Goal: Information Seeking & Learning: Learn about a topic

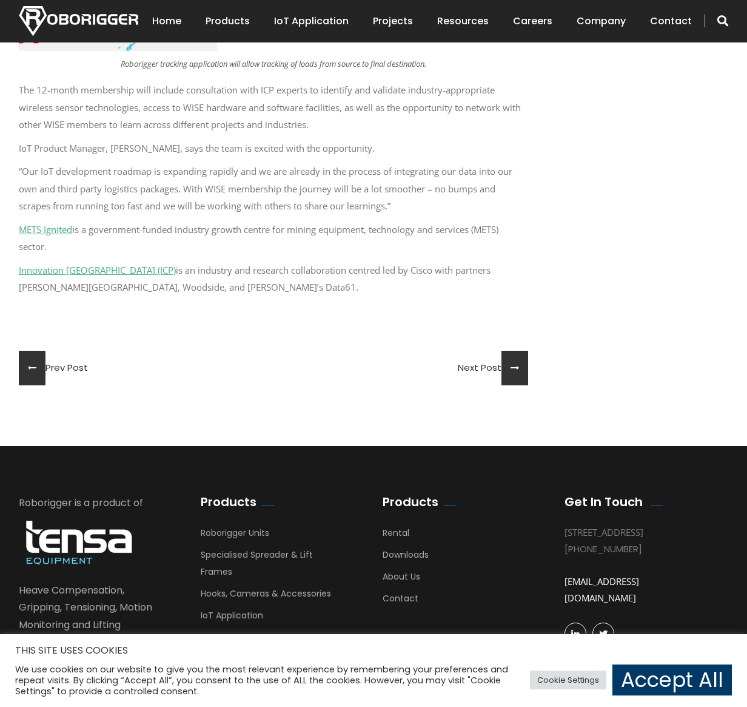
scroll to position [1841, 0]
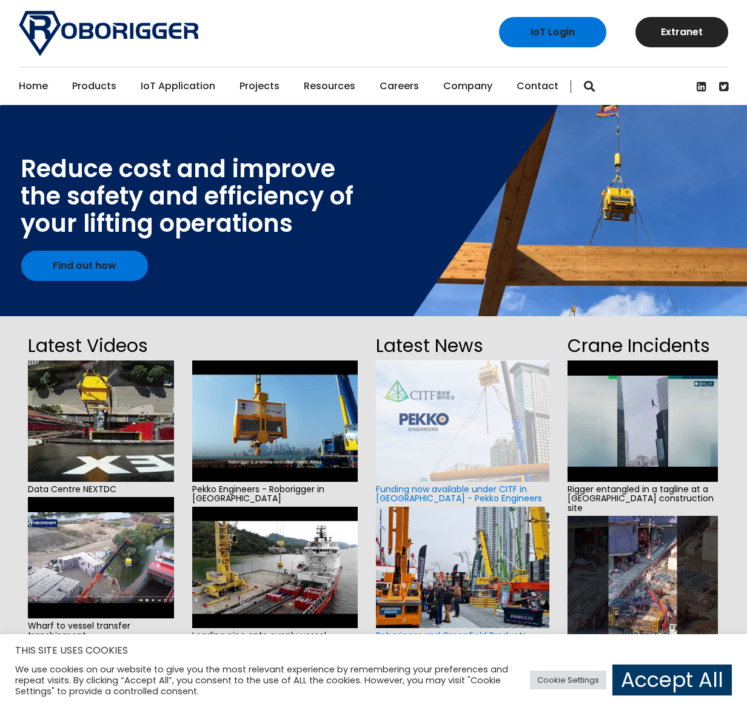
click at [85, 442] on img at bounding box center [101, 420] width 146 height 121
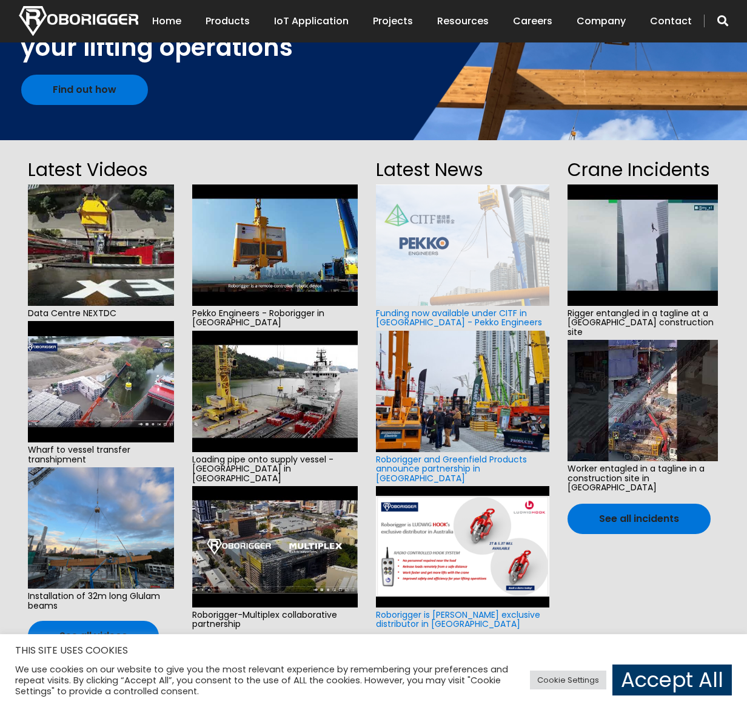
scroll to position [203, 0]
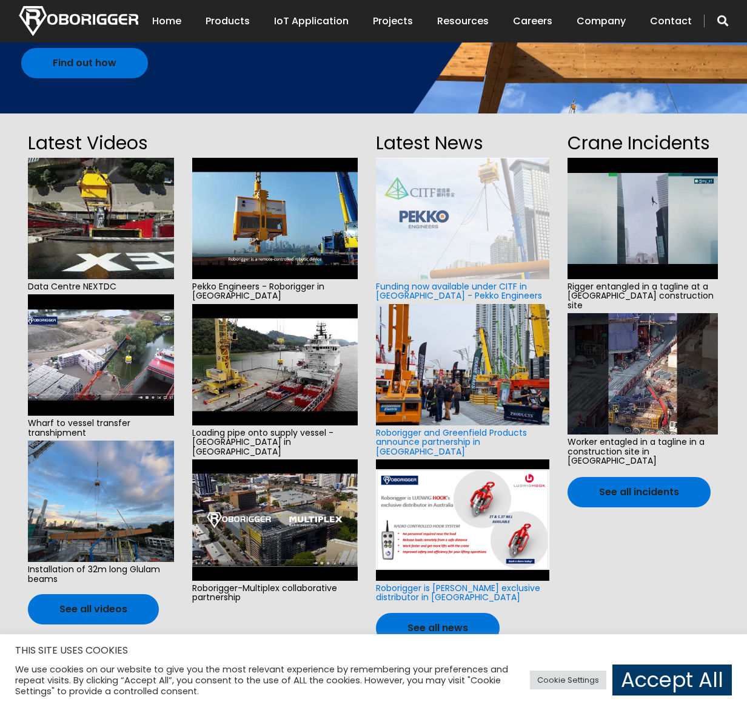
click at [644, 221] on img at bounding box center [643, 218] width 150 height 121
click at [286, 489] on img at bounding box center [275, 519] width 166 height 121
click at [450, 436] on link "Roborigger and Greenfield Products announce partnership in [GEOGRAPHIC_DATA]" at bounding box center [451, 442] width 151 height 31
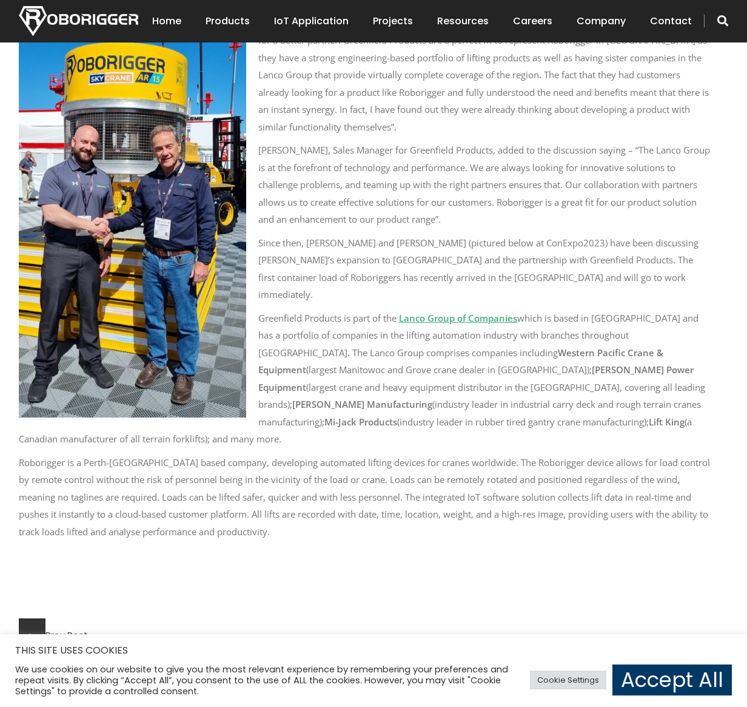
scroll to position [990, 0]
